Goal: Check status: Check status

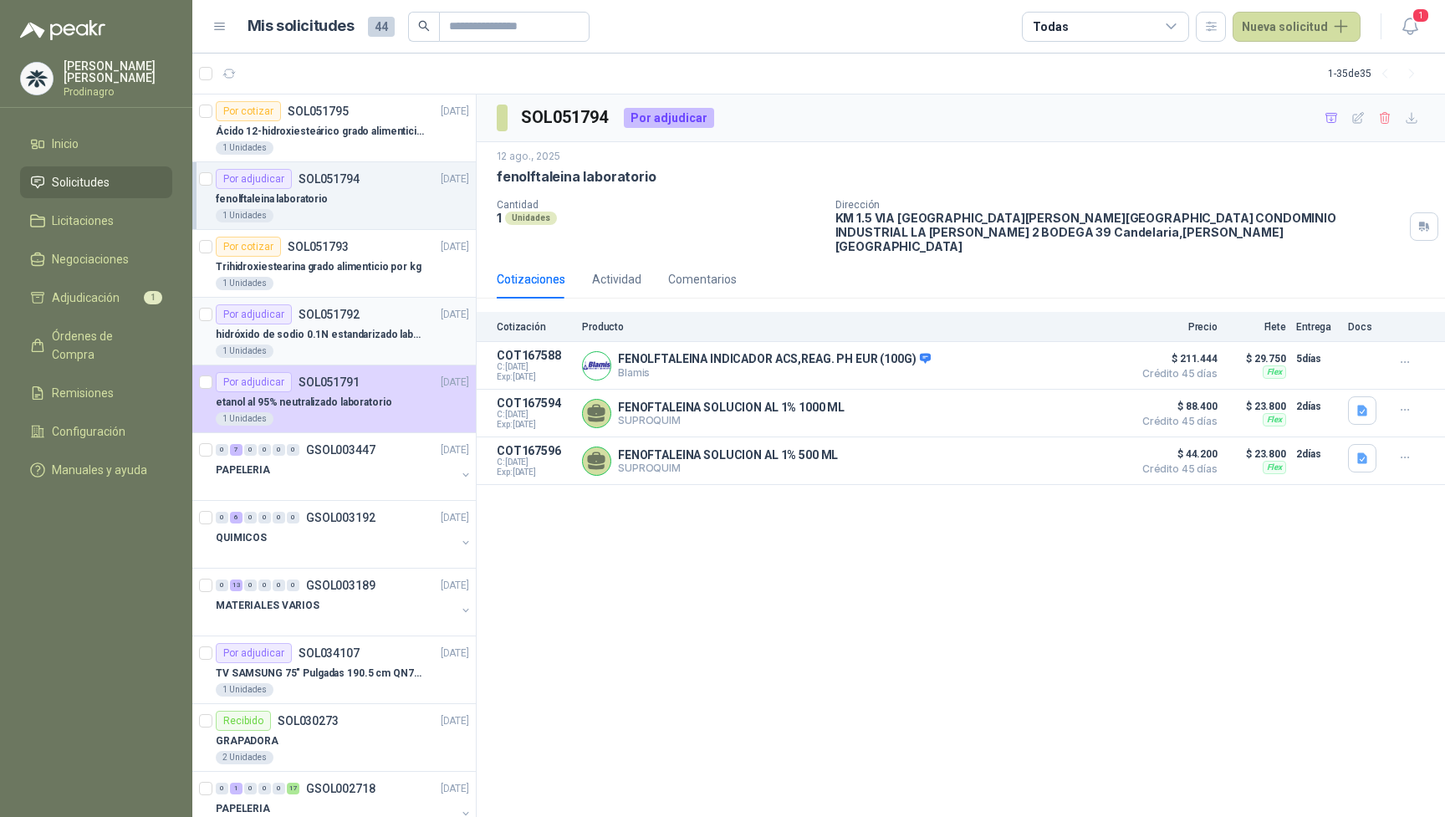
click at [361, 336] on p "hidróxido de sodio 0.1N estandarizado laboratorio" at bounding box center [320, 335] width 208 height 16
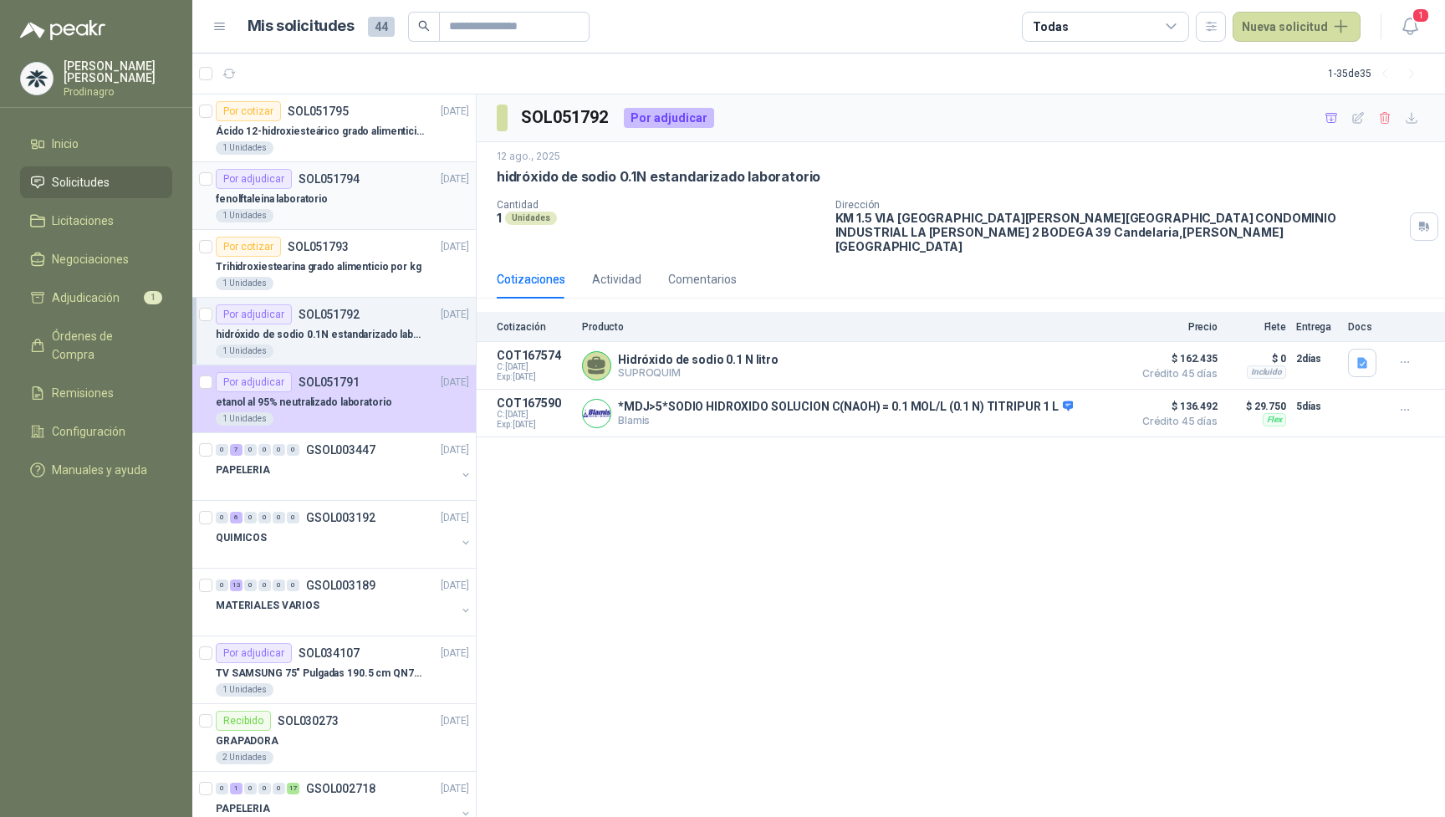
click at [379, 203] on div "fenolftaleina laboratorio" at bounding box center [342, 199] width 253 height 20
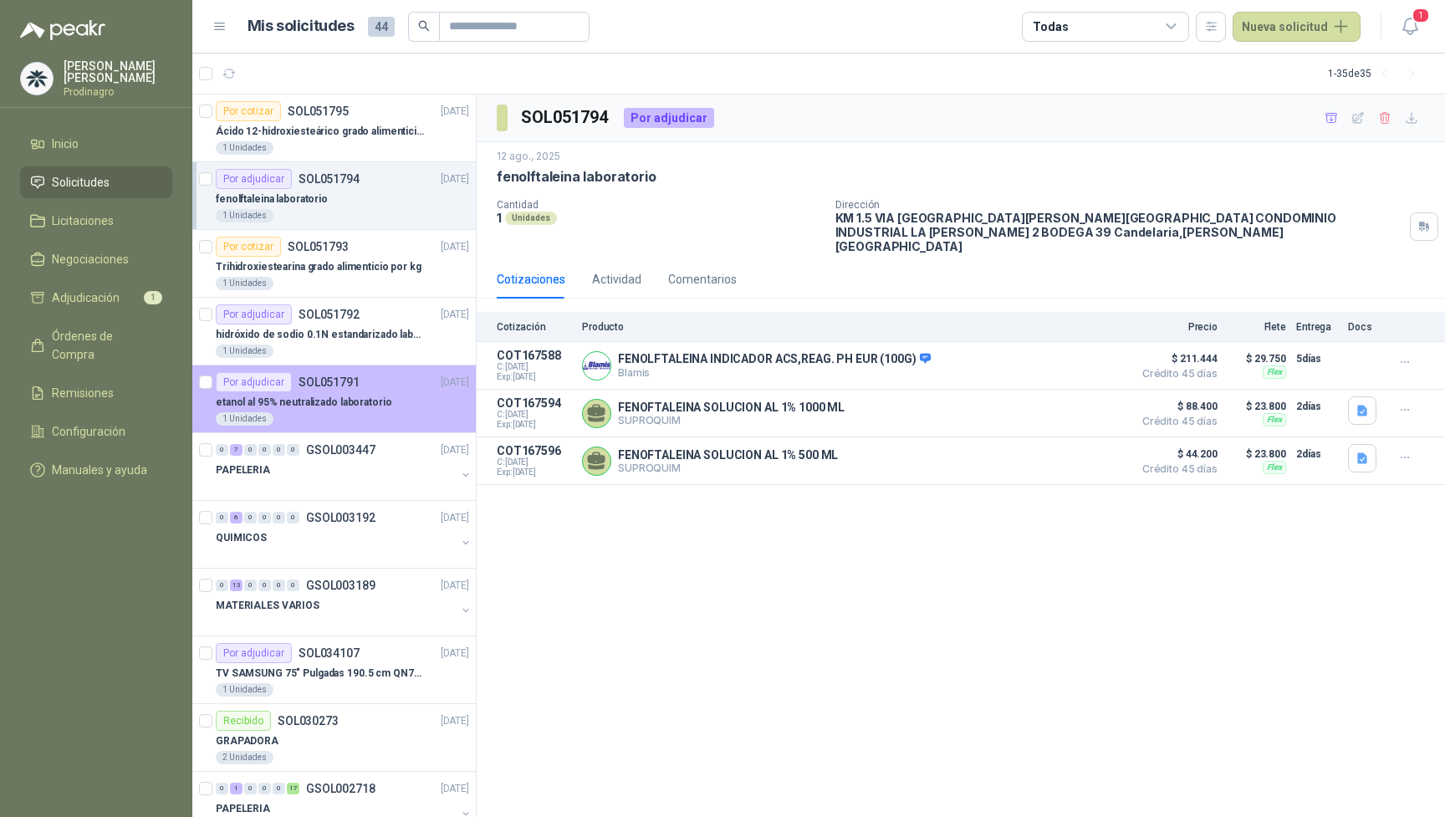
click at [358, 396] on p "etanol al 95% neutralizado laboratorio" at bounding box center [304, 403] width 176 height 16
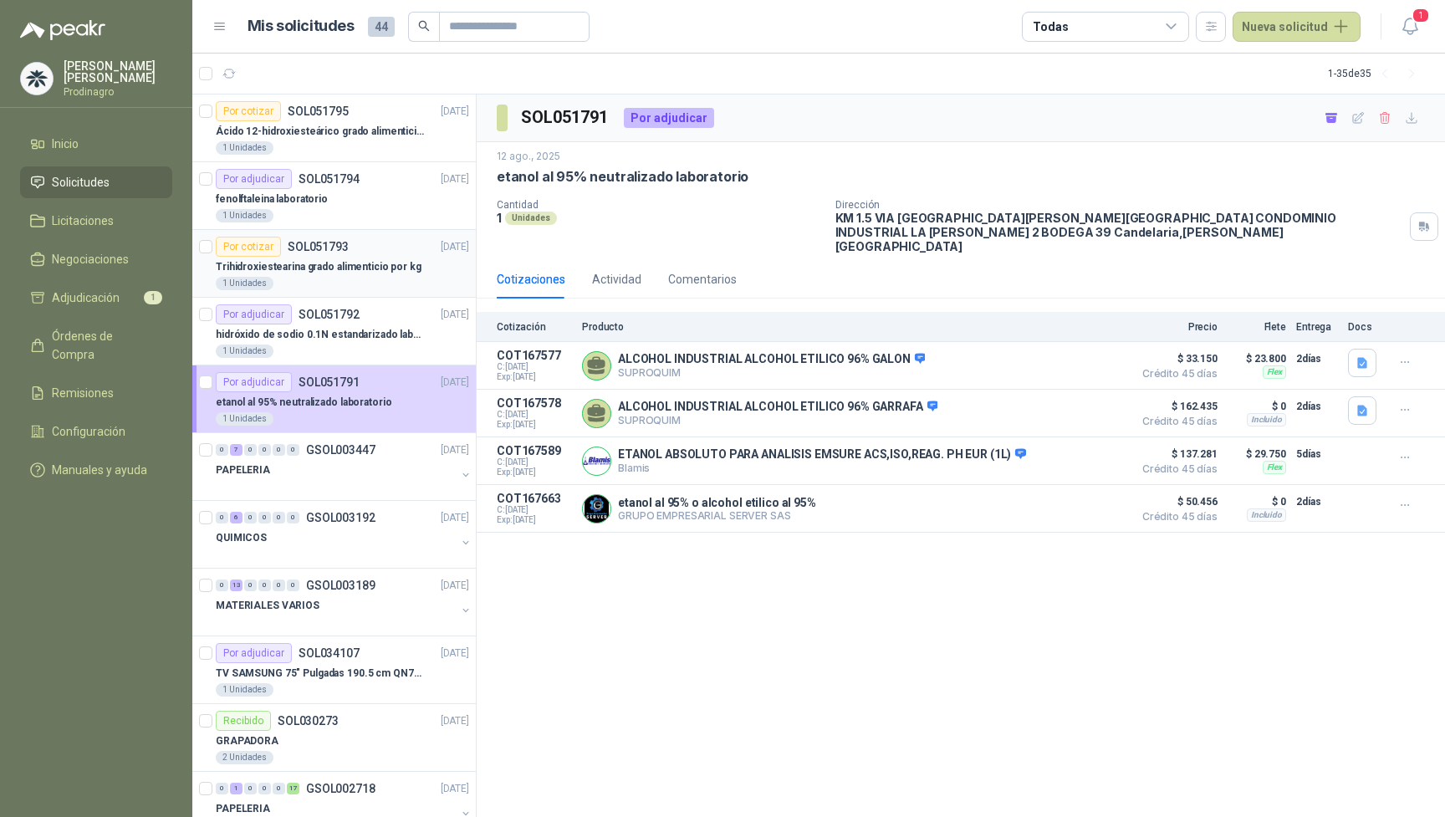
click at [361, 277] on div "1 Unidades" at bounding box center [342, 283] width 253 height 13
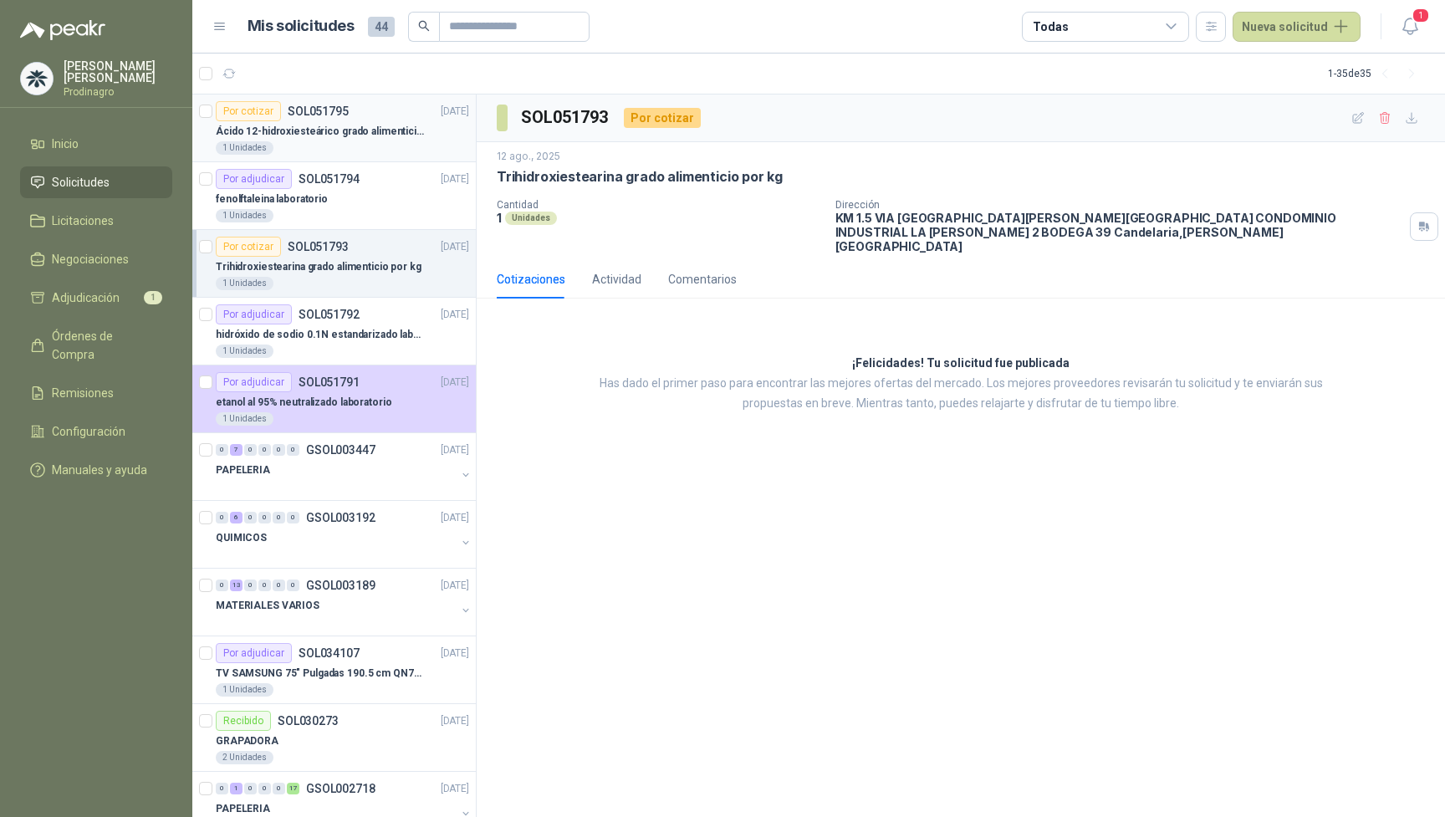
click at [370, 136] on p "Ácido 12-hidroxiesteárico grado alimenticio por kg" at bounding box center [320, 132] width 208 height 16
click at [376, 125] on p "Ácido 12-hidroxiesteárico grado alimenticio por kg" at bounding box center [320, 132] width 208 height 16
